Goal: Information Seeking & Learning: Learn about a topic

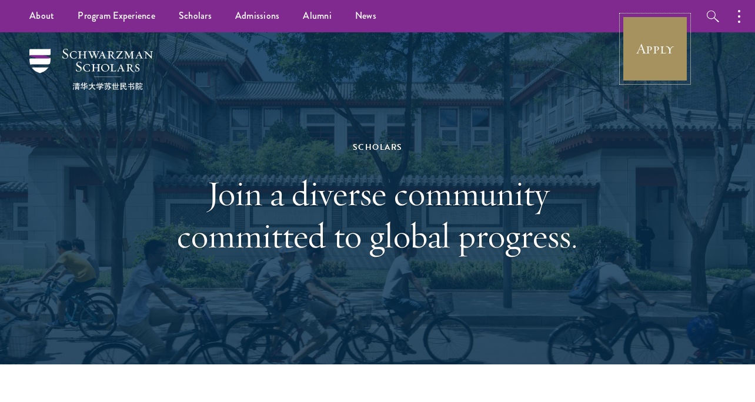
click at [659, 54] on link "Apply" at bounding box center [655, 49] width 66 height 66
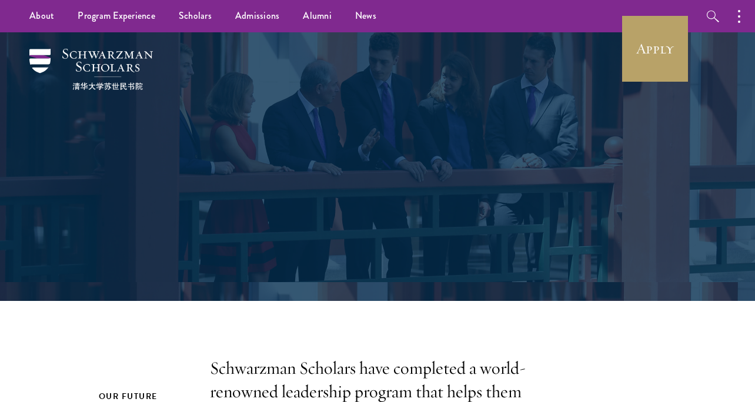
scroll to position [295, 295]
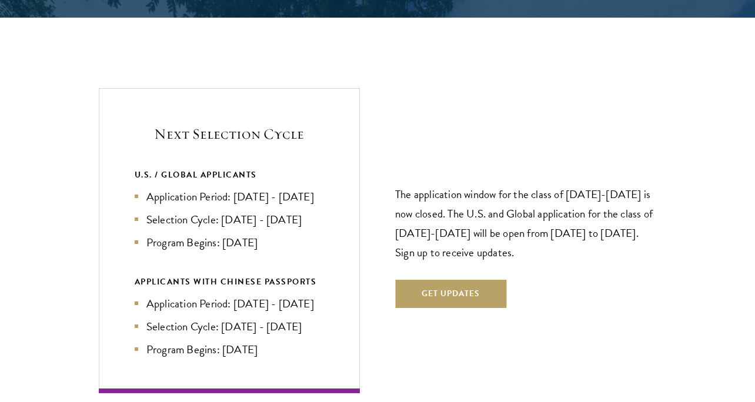
scroll to position [2387, 0]
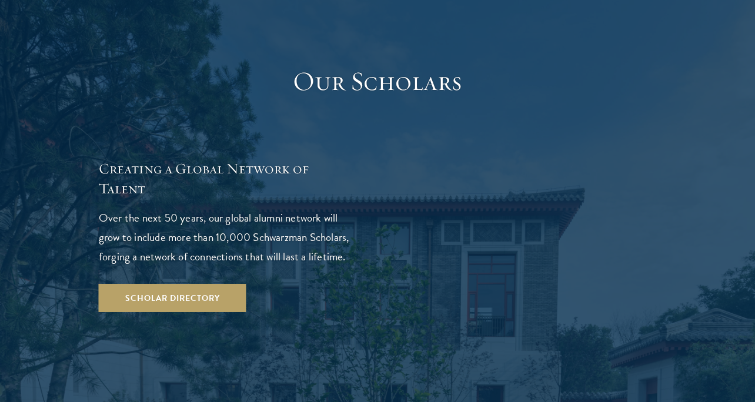
scroll to position [2121, 0]
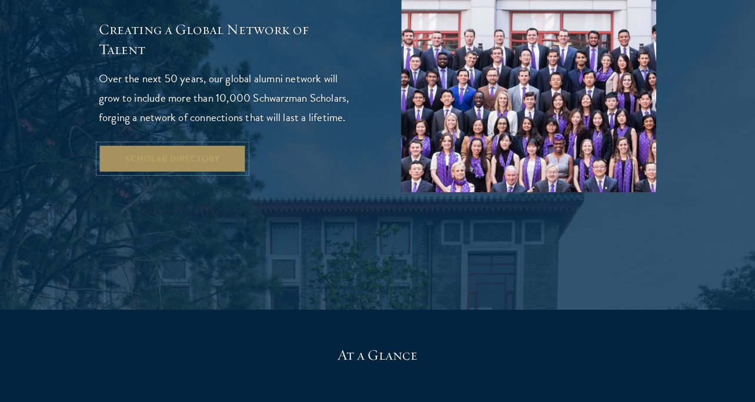
click at [183, 145] on link "Scholar Directory" at bounding box center [173, 159] width 148 height 28
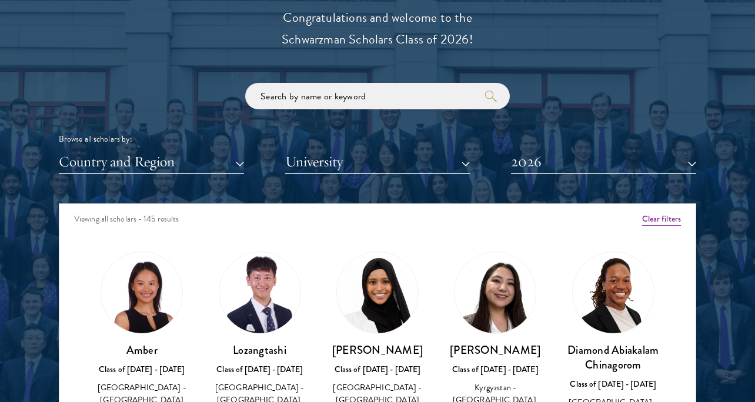
scroll to position [1348, 0]
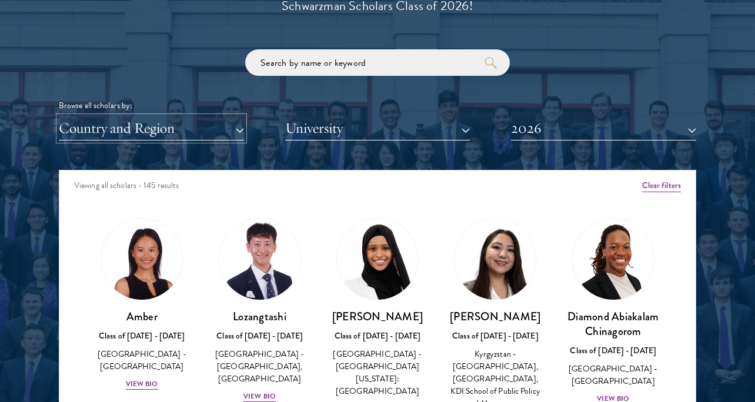
click at [214, 133] on button "Country and Region" at bounding box center [151, 128] width 185 height 24
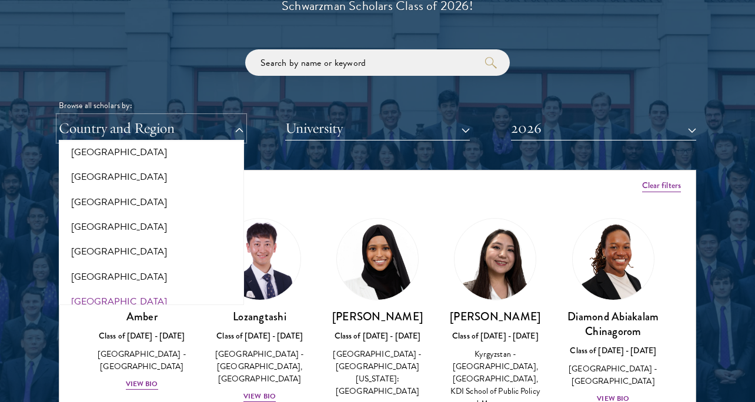
scroll to position [377, 0]
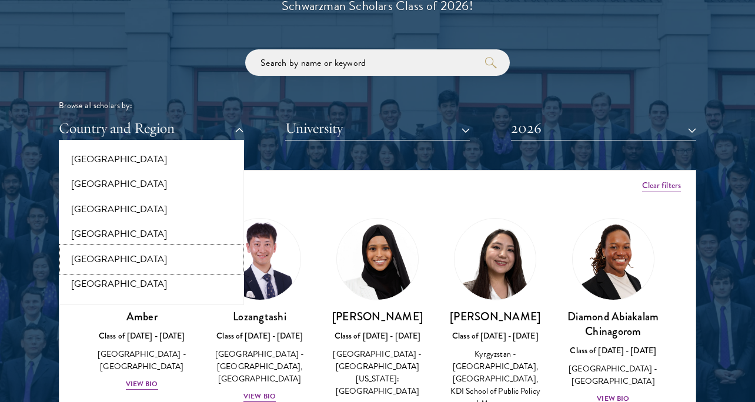
click at [83, 256] on button "[GEOGRAPHIC_DATA]" at bounding box center [151, 259] width 178 height 25
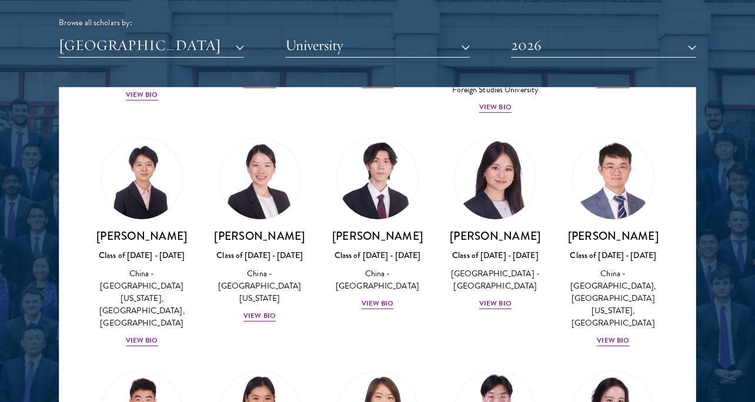
scroll to position [895, 0]
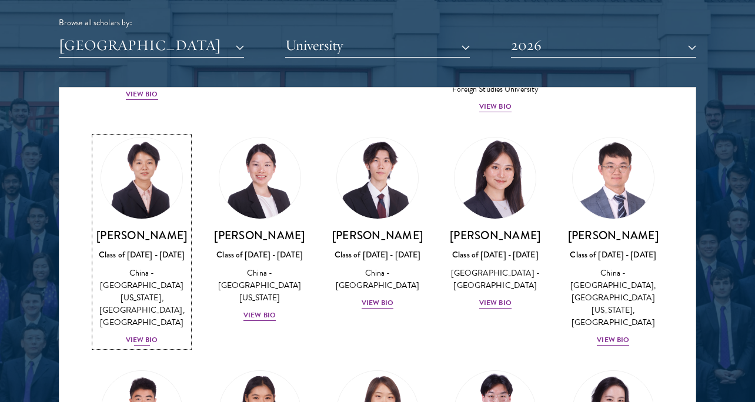
click at [138, 335] on div "View Bio" at bounding box center [142, 340] width 32 height 11
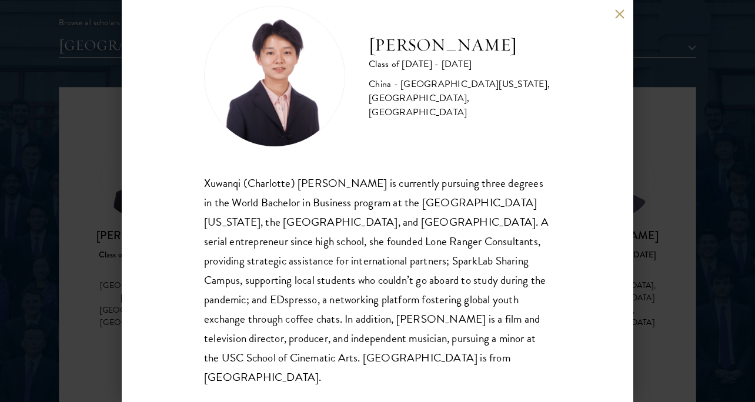
scroll to position [30, 0]
click at [621, 17] on button at bounding box center [619, 14] width 10 height 10
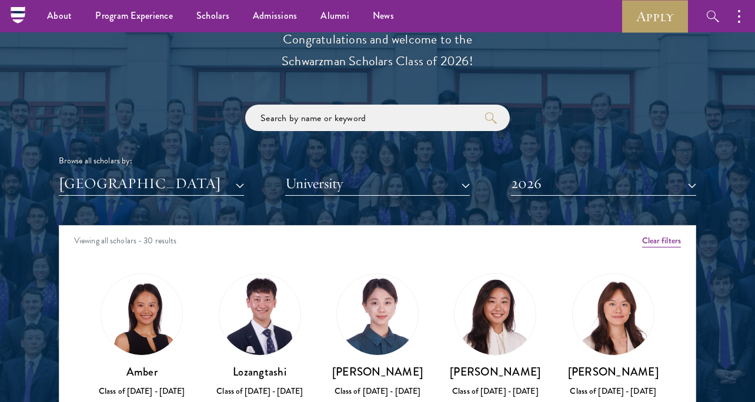
scroll to position [1291, 0]
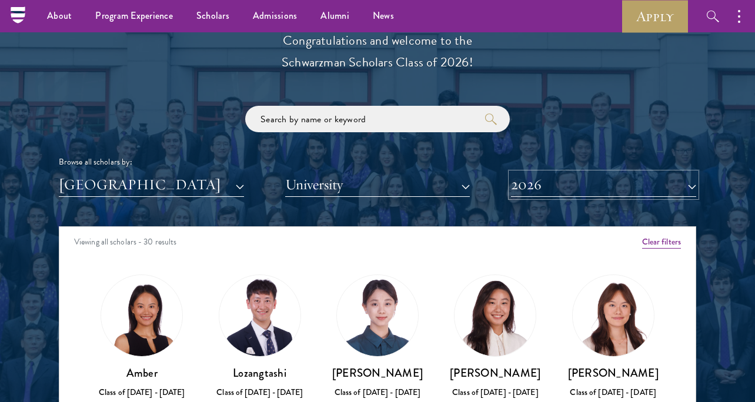
click at [530, 194] on button "2026" at bounding box center [603, 185] width 185 height 24
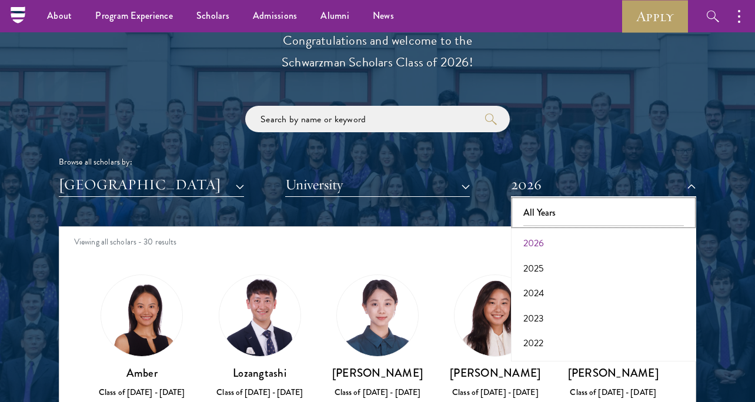
click at [539, 214] on button "All Years" at bounding box center [603, 212] width 178 height 25
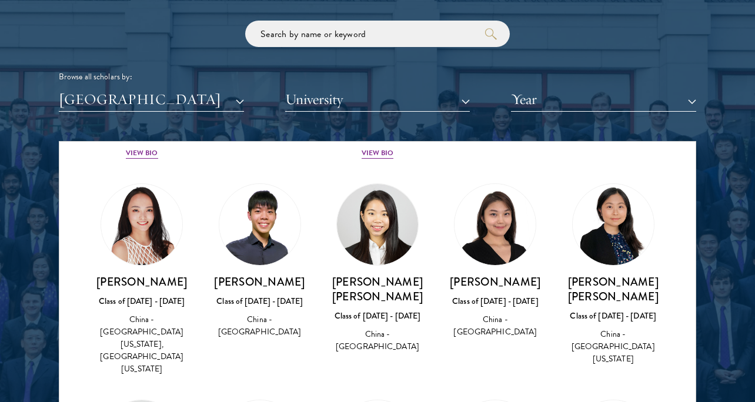
scroll to position [833, 0]
click at [377, 329] on div "China - [GEOGRAPHIC_DATA]" at bounding box center [377, 341] width 94 height 25
click at [377, 217] on img at bounding box center [377, 225] width 81 height 81
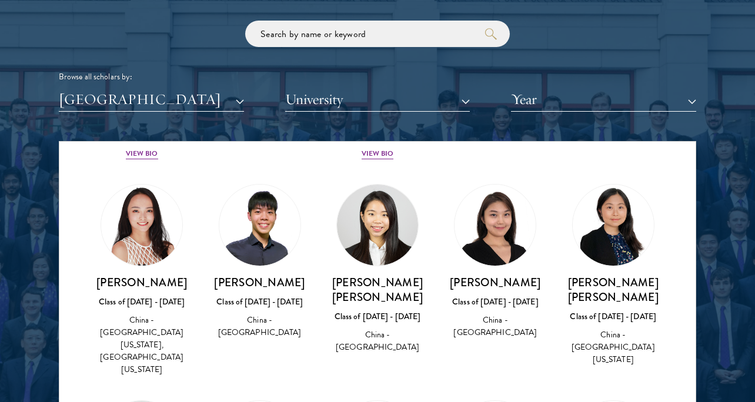
click at [380, 329] on div "China - [GEOGRAPHIC_DATA]" at bounding box center [377, 341] width 94 height 25
click at [372, 310] on div "Class of [DATE] - [DATE]" at bounding box center [377, 316] width 94 height 12
click at [386, 310] on div "Class of [DATE] - [DATE]" at bounding box center [377, 316] width 94 height 12
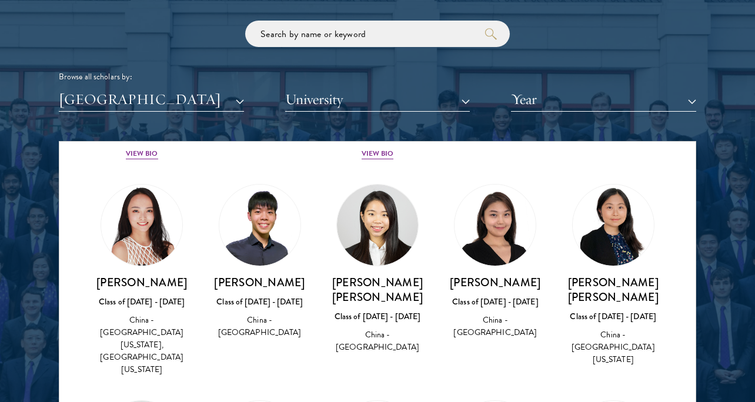
click at [388, 226] on img at bounding box center [377, 225] width 81 height 81
click at [386, 329] on div "China - [GEOGRAPHIC_DATA]" at bounding box center [377, 341] width 94 height 25
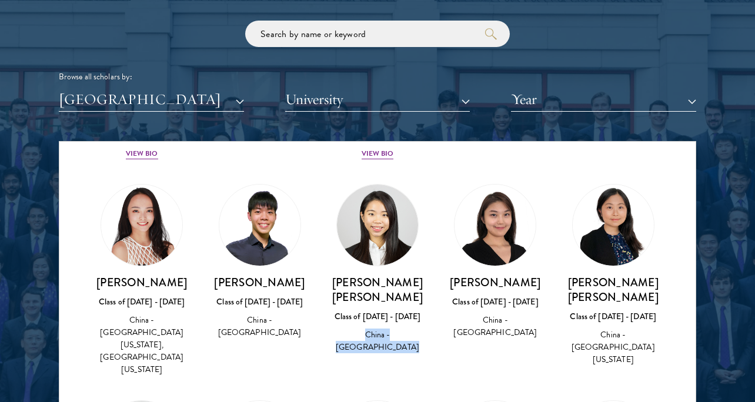
click at [386, 329] on div "China - [GEOGRAPHIC_DATA]" at bounding box center [377, 341] width 94 height 25
click at [392, 329] on div "China - [GEOGRAPHIC_DATA]" at bounding box center [377, 341] width 94 height 25
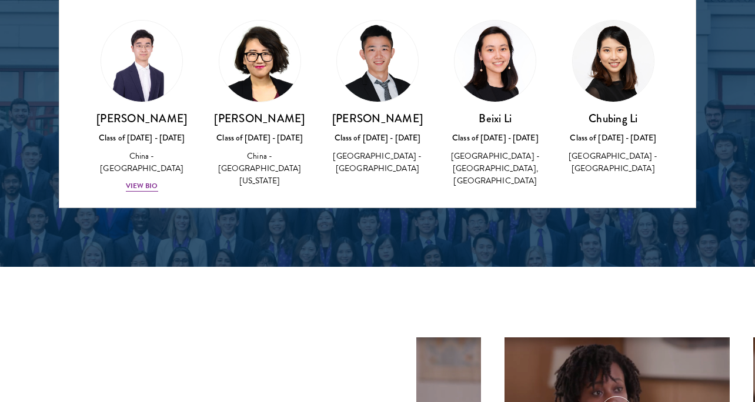
scroll to position [3408, 0]
